Goal: Information Seeking & Learning: Check status

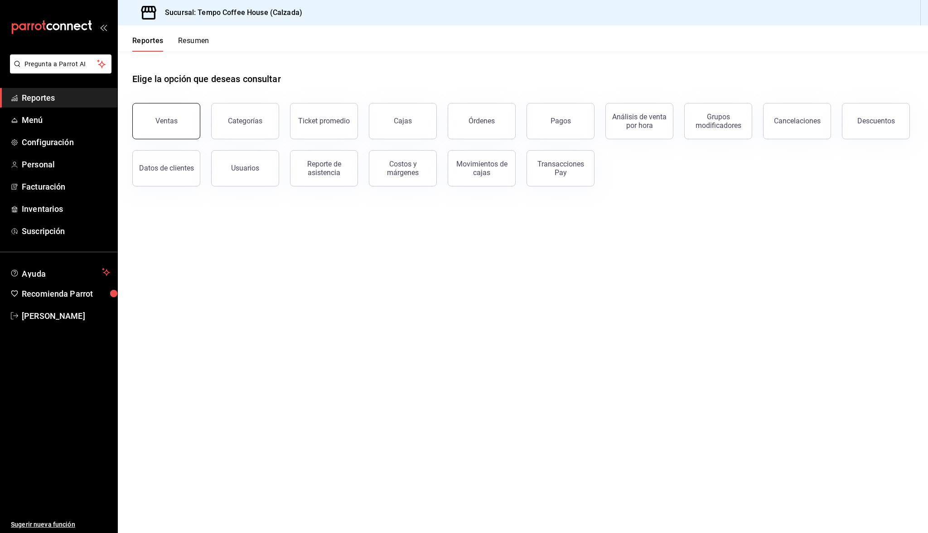
click at [189, 119] on button "Ventas" at bounding box center [166, 121] width 68 height 36
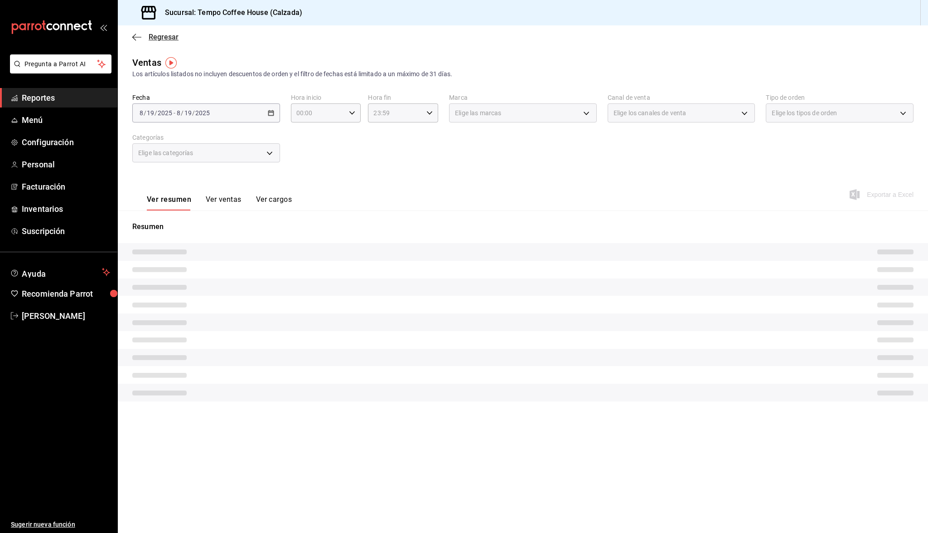
click at [133, 39] on icon "button" at bounding box center [136, 37] width 9 height 8
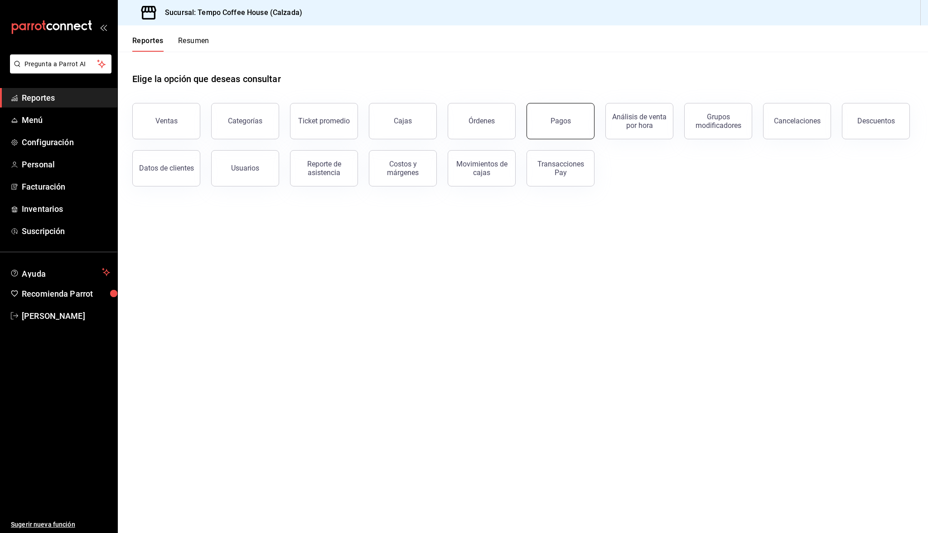
click at [568, 123] on div "Pagos" at bounding box center [561, 120] width 20 height 9
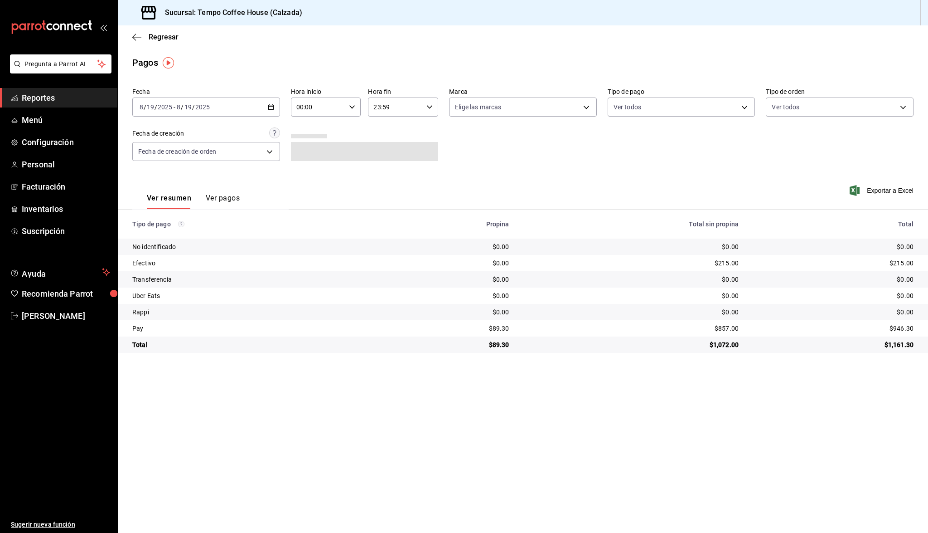
click at [210, 107] on div "[DATE] [DATE]" at bounding box center [192, 106] width 35 height 7
click at [185, 158] on span "Ayer" at bounding box center [175, 155] width 70 height 10
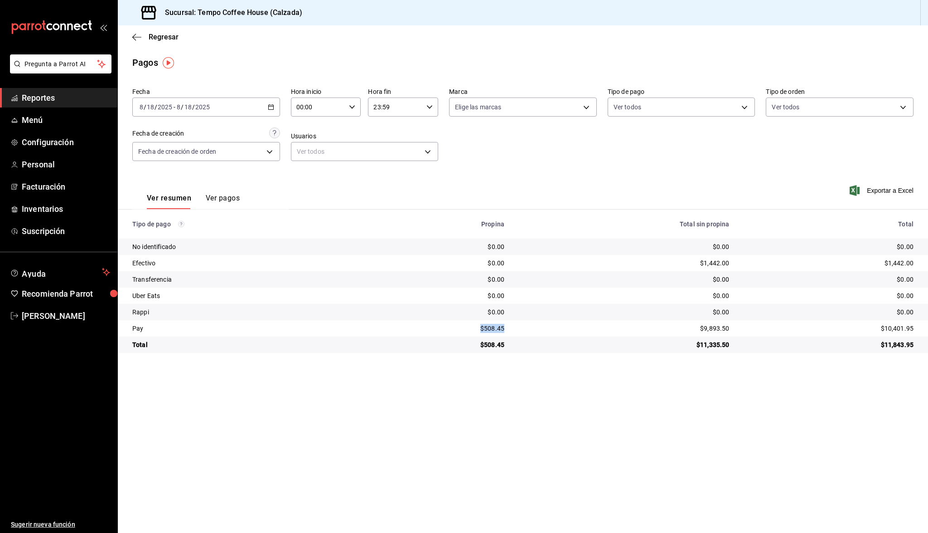
drag, startPoint x: 511, startPoint y: 329, endPoint x: 464, endPoint y: 329, distance: 47.1
click at [464, 329] on td "$508.45" at bounding box center [444, 328] width 135 height 16
copy div "$508.45"
drag, startPoint x: 723, startPoint y: 329, endPoint x: 684, endPoint y: 328, distance: 39.0
click at [684, 328] on div "$9,893.50" at bounding box center [624, 328] width 210 height 9
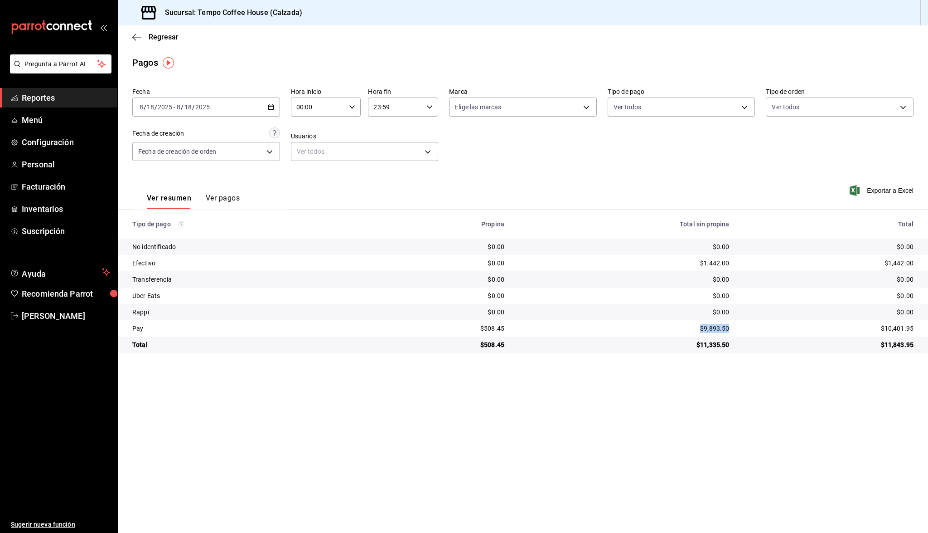
copy div "$9,893.50"
drag, startPoint x: 733, startPoint y: 265, endPoint x: 676, endPoint y: 263, distance: 56.7
click at [675, 264] on tr "Efectivo $0.00 $1,442.00 $1,442.00" at bounding box center [523, 263] width 811 height 16
click at [676, 263] on div "$1,442.00" at bounding box center [624, 262] width 210 height 9
drag, startPoint x: 684, startPoint y: 261, endPoint x: 725, endPoint y: 260, distance: 40.8
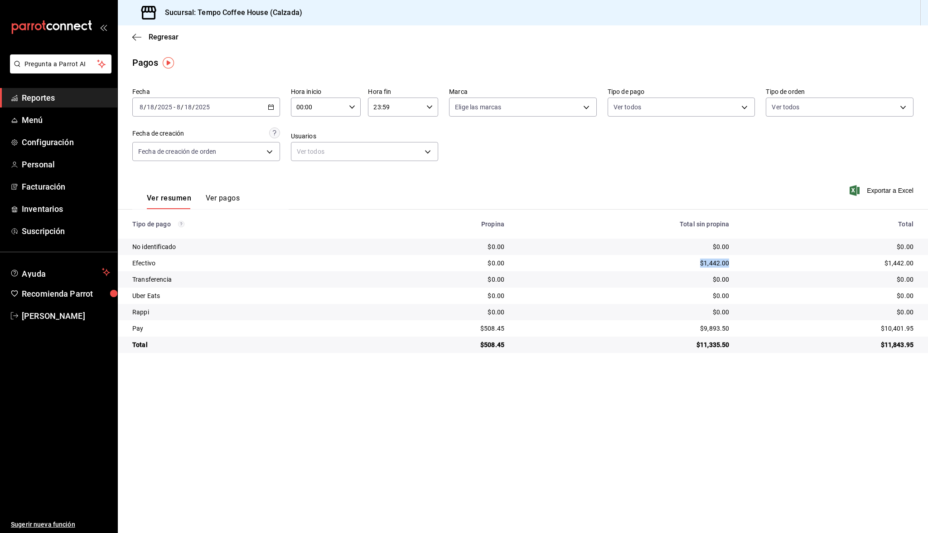
click at [725, 260] on td "$1,442.00" at bounding box center [624, 263] width 225 height 16
copy div "$1,442.00"
